Goal: Find specific page/section: Find specific page/section

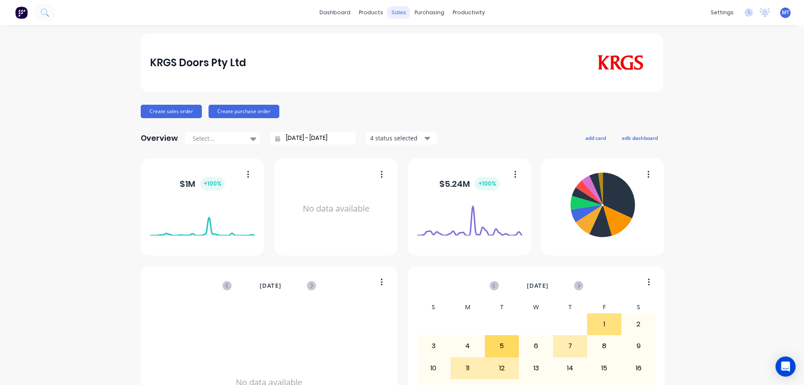
click at [391, 10] on div "sales" at bounding box center [398, 12] width 23 height 13
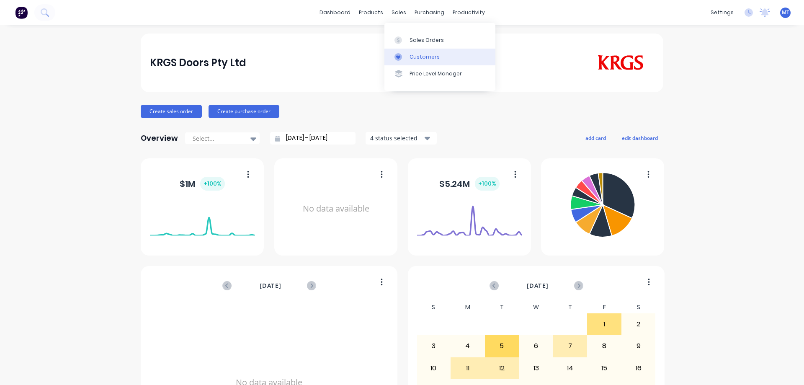
click at [424, 55] on div "Customers" at bounding box center [425, 57] width 30 height 8
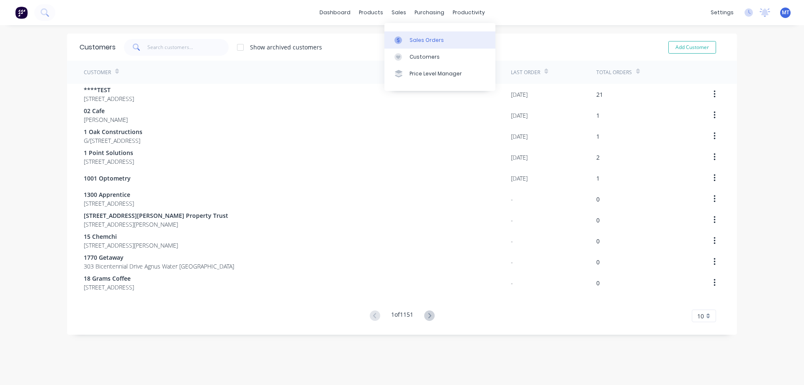
click at [406, 37] on div at bounding box center [400, 40] width 13 height 8
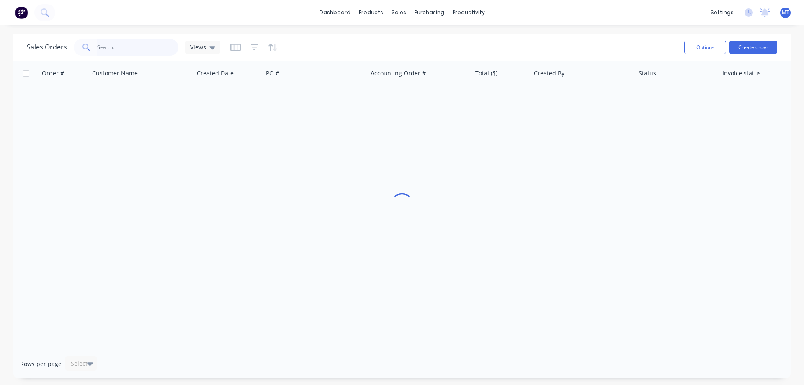
click at [161, 44] on input "text" at bounding box center [138, 47] width 82 height 17
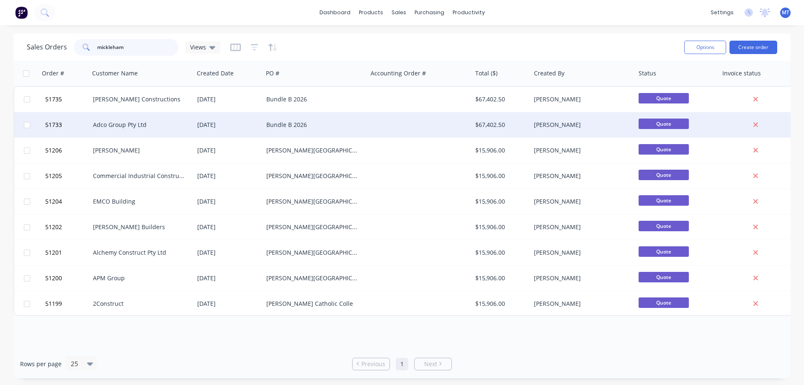
type input "mickleham"
click at [288, 132] on div "Bundle B 2026" at bounding box center [315, 124] width 105 height 25
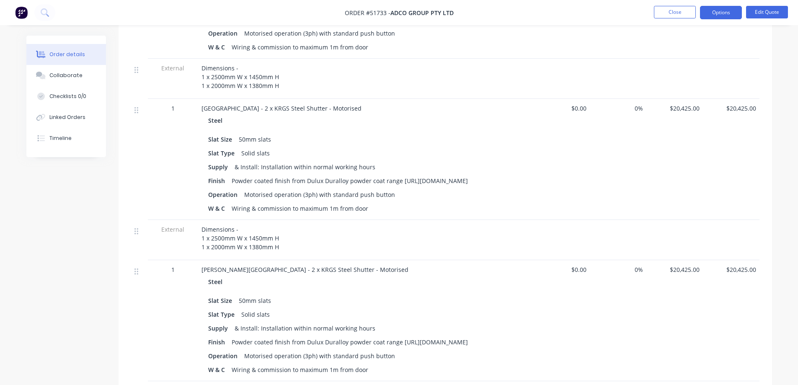
scroll to position [335, 0]
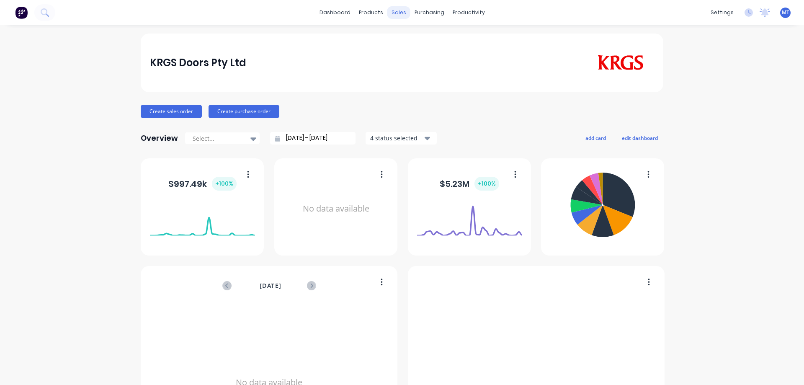
click at [391, 14] on div "sales" at bounding box center [398, 12] width 23 height 13
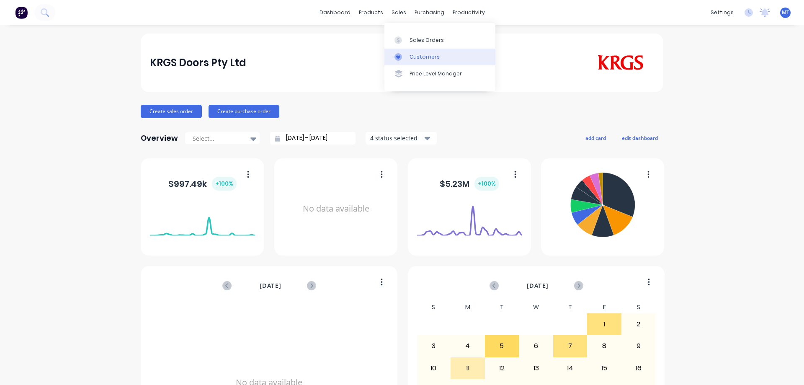
click at [398, 56] on div "Customers" at bounding box center [425, 57] width 30 height 8
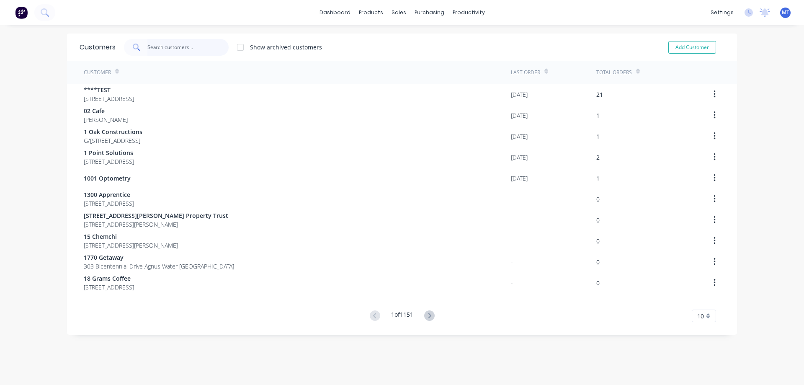
click at [160, 44] on input "text" at bounding box center [188, 47] width 82 height 17
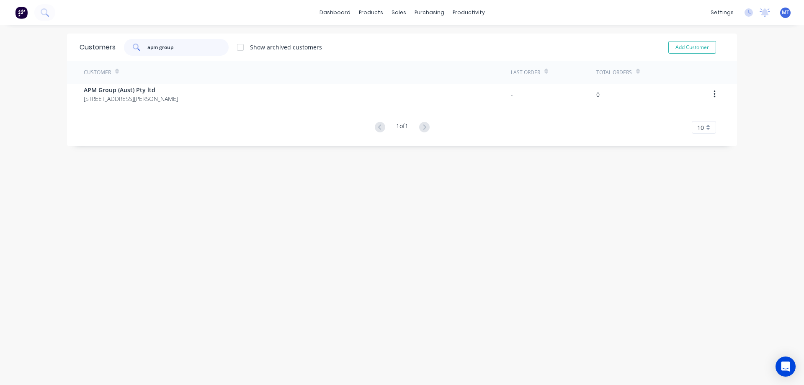
type input "apm group"
click at [167, 94] on span "[STREET_ADDRESS][PERSON_NAME]" at bounding box center [131, 98] width 94 height 9
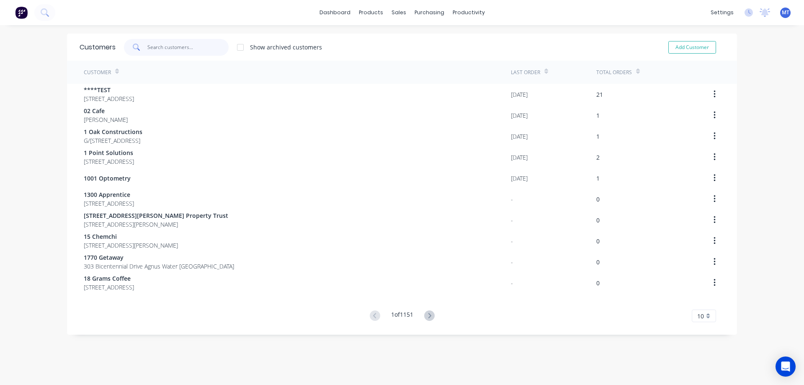
click at [167, 51] on input "text" at bounding box center [188, 47] width 82 height 17
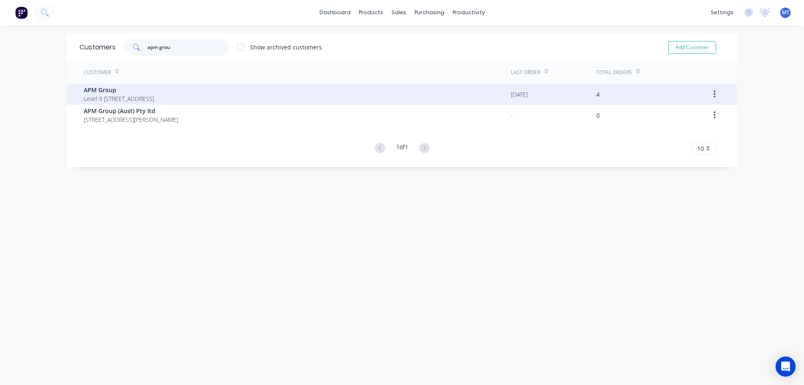
type input "apm grou"
click at [154, 93] on span "APM Group" at bounding box center [119, 89] width 70 height 9
